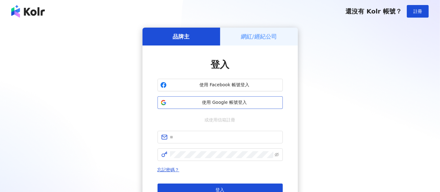
click at [236, 103] on span "使用 Google 帳號登入" at bounding box center [224, 102] width 111 height 6
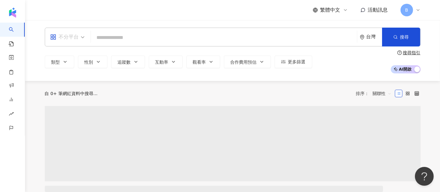
click at [69, 34] on div "不分平台" at bounding box center [64, 37] width 29 height 10
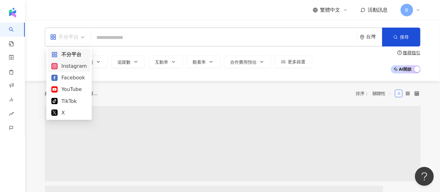
click at [69, 68] on div "Instagram" at bounding box center [68, 66] width 35 height 8
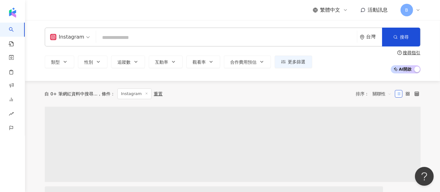
click at [117, 34] on input "search" at bounding box center [227, 38] width 256 height 12
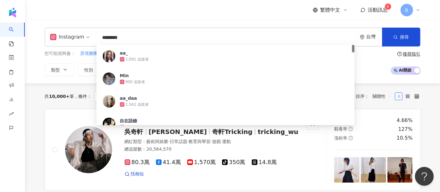
type input "*********"
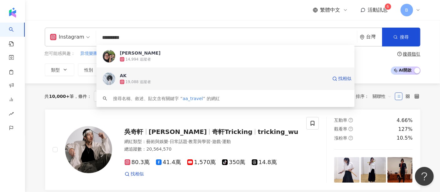
click at [128, 78] on span "AK" at bounding box center [224, 75] width 208 height 6
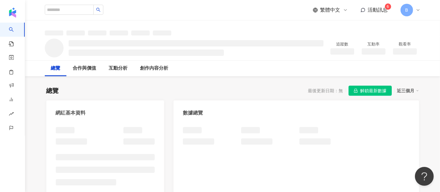
click at [376, 89] on span "解鎖最新數據" at bounding box center [374, 91] width 26 height 10
click at [377, 90] on span "解鎖最新數據" at bounding box center [374, 91] width 26 height 10
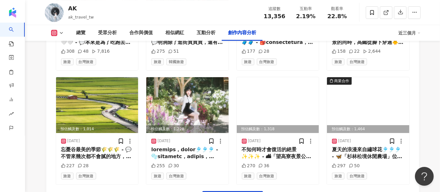
scroll to position [2193, 0]
